Goal: Task Accomplishment & Management: Complete application form

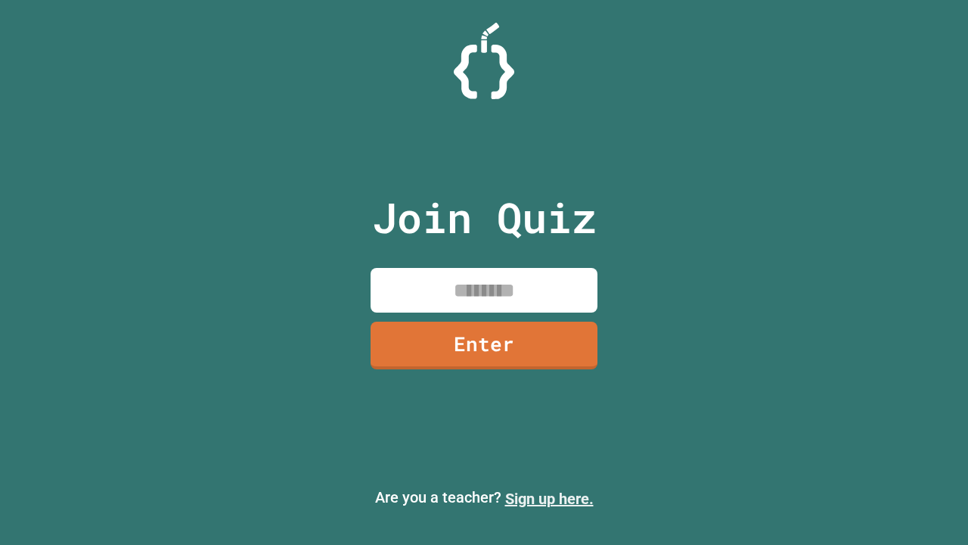
click at [549, 498] on link "Sign up here." at bounding box center [549, 498] width 89 height 18
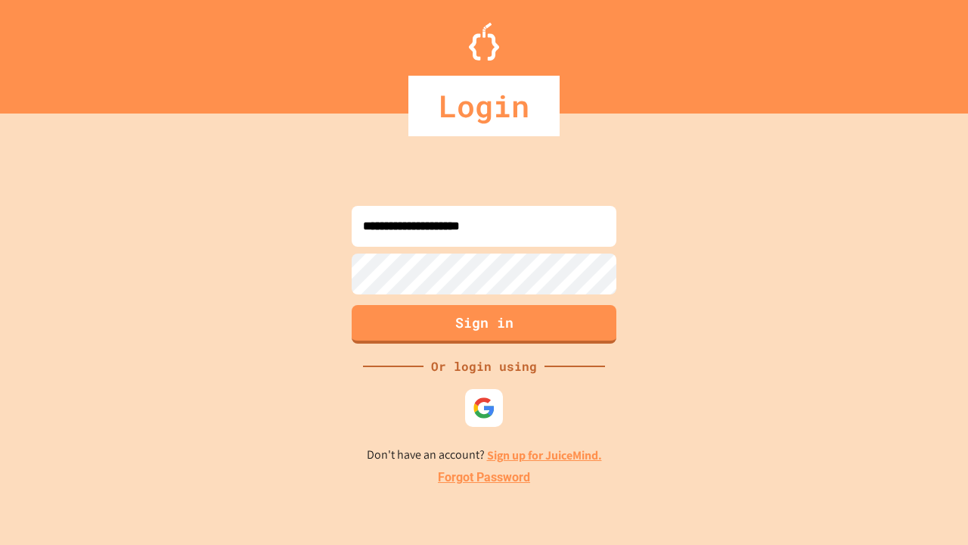
type input "**********"
